Goal: Find specific page/section: Find specific page/section

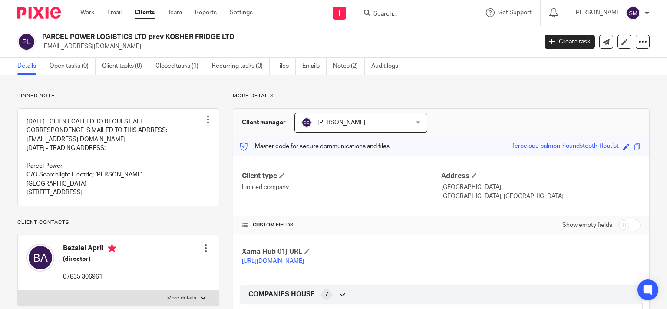
click at [387, 11] on input "Search" at bounding box center [412, 14] width 78 height 8
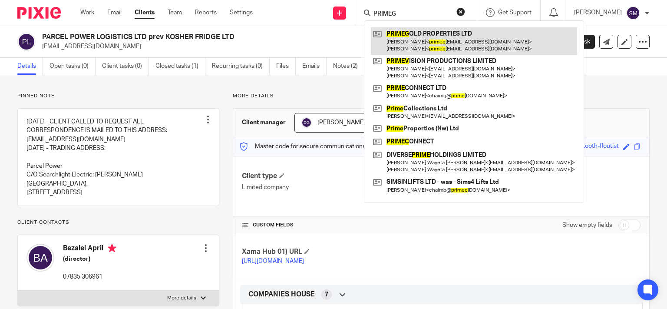
type input "PRIMEG"
click at [439, 36] on link at bounding box center [474, 40] width 206 height 27
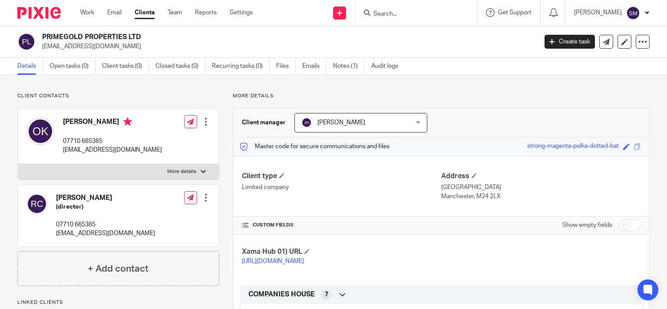
drag, startPoint x: 117, startPoint y: 38, endPoint x: 79, endPoint y: 36, distance: 38.3
click at [42, 38] on h2 "PRIMEGOLD PROPERTIES LTD" at bounding box center [238, 37] width 392 height 9
click at [397, 10] on input "Search" at bounding box center [412, 14] width 78 height 8
click at [396, 12] on input "Search" at bounding box center [412, 14] width 78 height 8
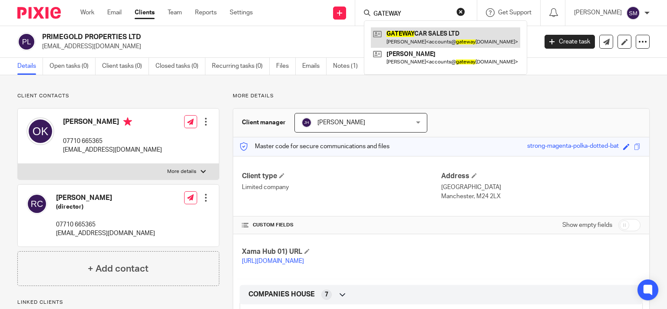
type input "GATEWAY"
click at [413, 35] on link at bounding box center [445, 37] width 149 height 20
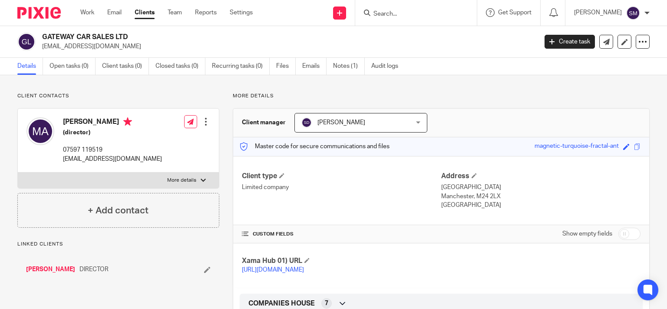
click at [114, 48] on p "[EMAIL_ADDRESS][DOMAIN_NAME]" at bounding box center [287, 46] width 490 height 9
click at [114, 48] on p "accounts@gatewaycarsales.co.uk" at bounding box center [287, 46] width 490 height 9
drag, startPoint x: 116, startPoint y: 35, endPoint x: 41, endPoint y: 34, distance: 75.6
click at [42, 34] on h2 "GATEWAY CAR SALES LTD" at bounding box center [238, 37] width 392 height 9
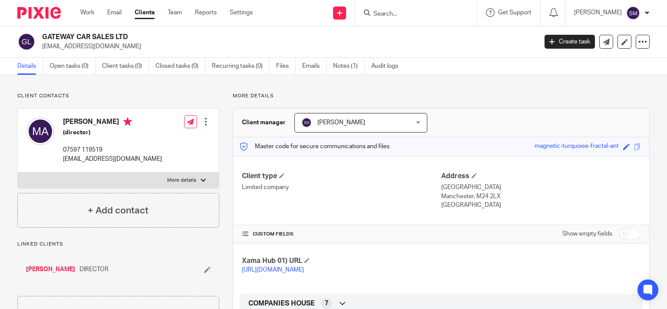
click at [400, 10] on form at bounding box center [419, 12] width 93 height 11
click at [389, 14] on input "Search" at bounding box center [412, 14] width 78 height 8
type input "ROSEMAR"
click at [427, 29] on link at bounding box center [425, 33] width 108 height 13
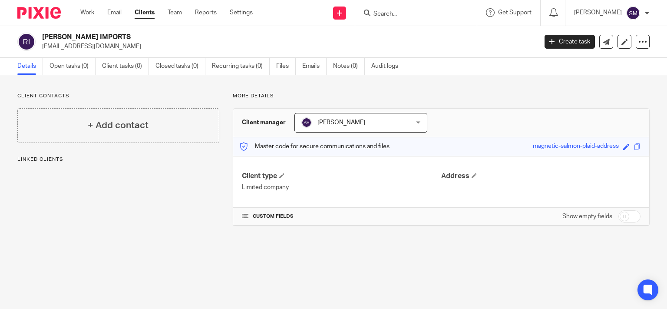
click at [89, 50] on p "rosenfeld81@aol.com" at bounding box center [287, 46] width 490 height 9
click at [88, 49] on p "rosenfeld81@aol.com" at bounding box center [287, 46] width 490 height 9
drag, startPoint x: 117, startPoint y: 36, endPoint x: 38, endPoint y: 36, distance: 79.1
click at [42, 36] on h2 "ROSEMARK IMPORTS" at bounding box center [238, 37] width 392 height 9
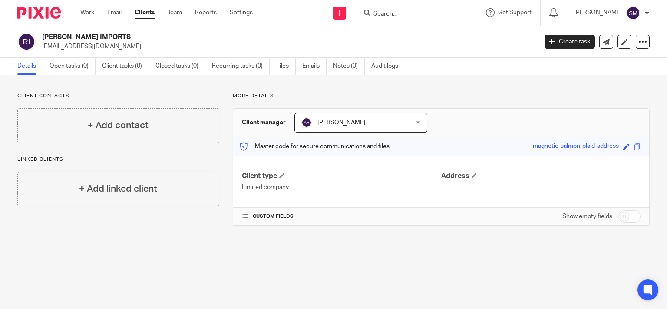
click at [399, 18] on input "Search" at bounding box center [412, 14] width 78 height 8
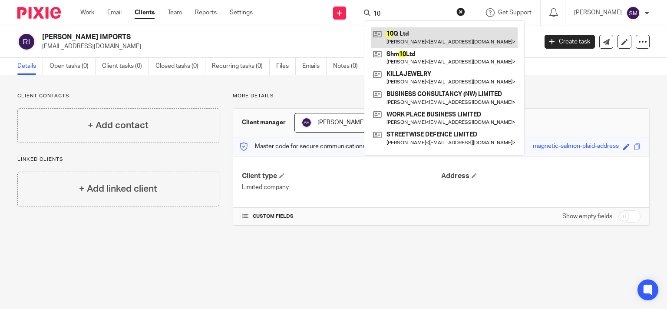
type input "10"
click at [420, 38] on link at bounding box center [444, 37] width 147 height 20
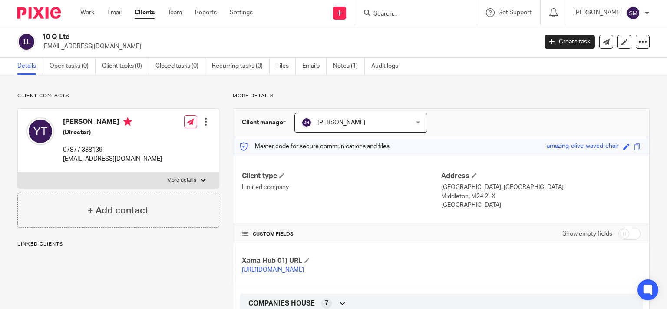
click at [98, 48] on p "ampmyd@gmail.com" at bounding box center [287, 46] width 490 height 9
click at [397, 17] on input "Search" at bounding box center [412, 14] width 78 height 8
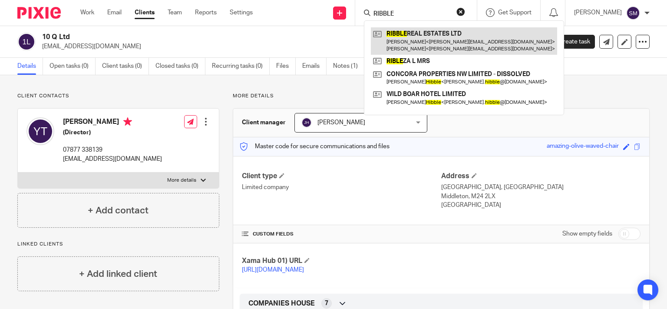
type input "RIBBLE"
click at [417, 36] on link at bounding box center [464, 40] width 186 height 27
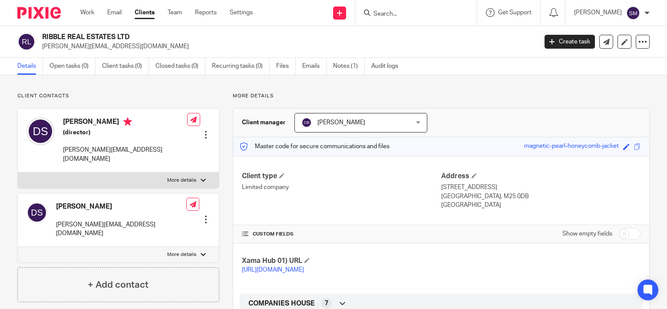
click at [43, 36] on h2 "RIBBLE REAL ESTATES LTD" at bounding box center [238, 37] width 392 height 9
click at [382, 10] on input "Search" at bounding box center [412, 14] width 78 height 8
type input "dlsp"
click at [429, 29] on link at bounding box center [425, 33] width 108 height 13
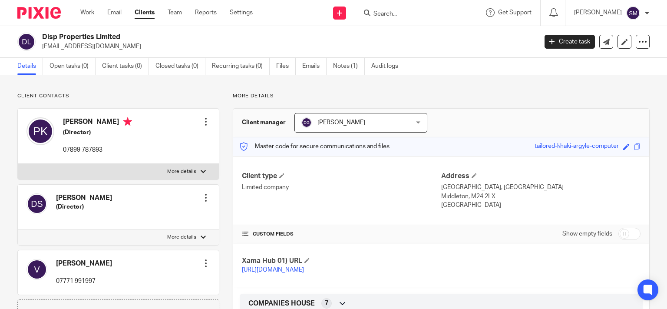
click at [41, 37] on div "Dlsp Properties Limited dlspproperties@yahoo.com" at bounding box center [274, 42] width 514 height 18
click at [412, 16] on input "Search" at bounding box center [412, 14] width 78 height 8
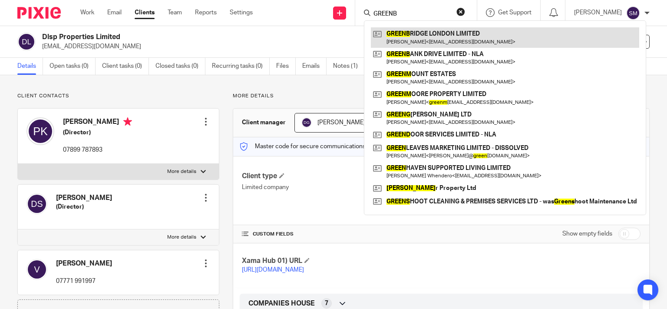
type input "GREENB"
click at [439, 44] on link at bounding box center [505, 37] width 268 height 20
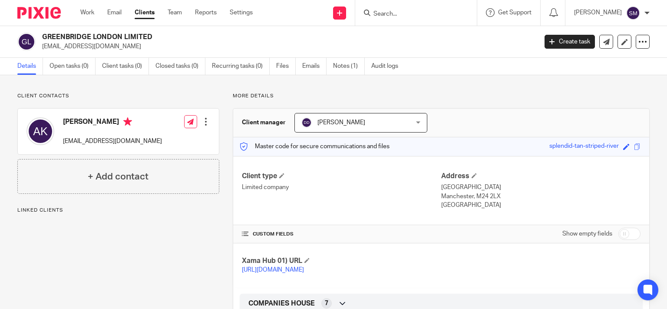
drag, startPoint x: 122, startPoint y: 37, endPoint x: 37, endPoint y: 37, distance: 84.3
click at [42, 37] on h2 "GREENBRIDGE LONDON LIMITED" at bounding box center [238, 37] width 392 height 9
copy div "GREENBRIDGE LONDON"
click at [397, 16] on input "Search" at bounding box center [412, 14] width 78 height 8
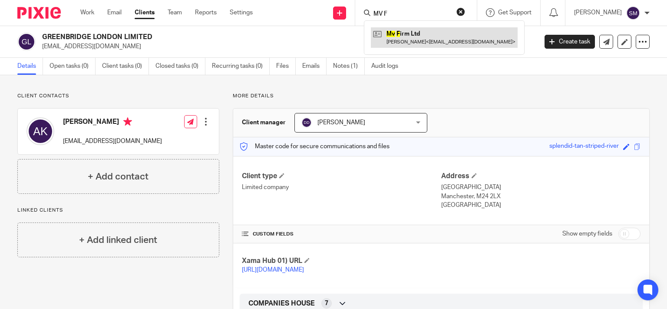
type input "MV F"
click at [410, 33] on link at bounding box center [444, 37] width 147 height 20
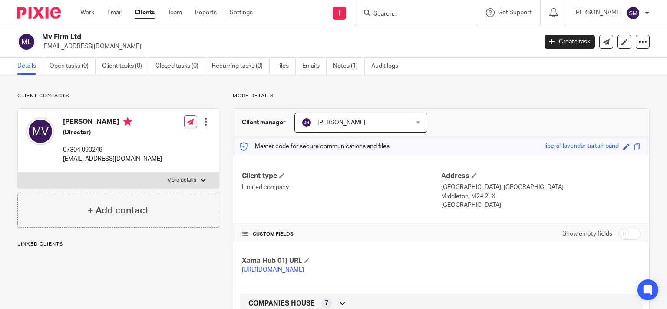
click at [105, 44] on p "[EMAIL_ADDRESS][DOMAIN_NAME]" at bounding box center [287, 46] width 490 height 9
click at [413, 9] on form at bounding box center [419, 12] width 93 height 11
click at [410, 12] on input "Search" at bounding box center [412, 14] width 78 height 8
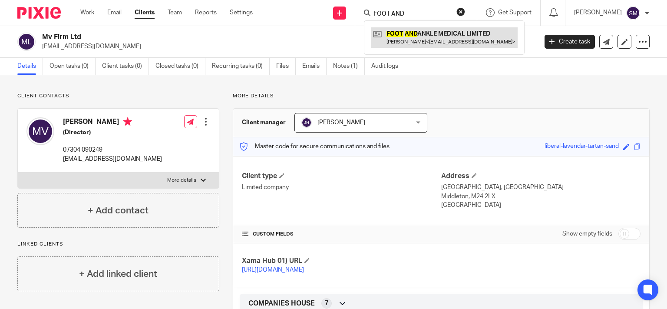
type input "FOOT AND"
click at [433, 36] on link at bounding box center [444, 37] width 147 height 20
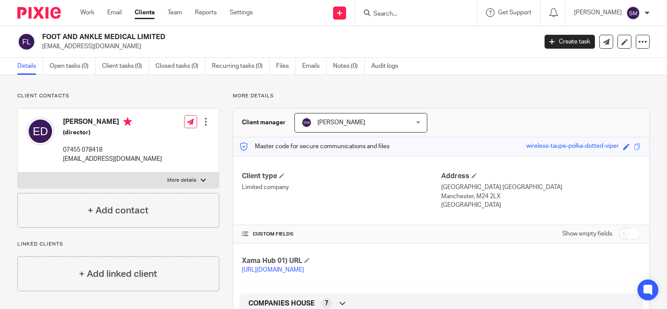
drag, startPoint x: 43, startPoint y: 34, endPoint x: 58, endPoint y: 38, distance: 16.2
click at [43, 35] on h2 "FOOT AND ANKLE MEDICAL LIMITED" at bounding box center [238, 37] width 392 height 9
